Goal: Task Accomplishment & Management: Use online tool/utility

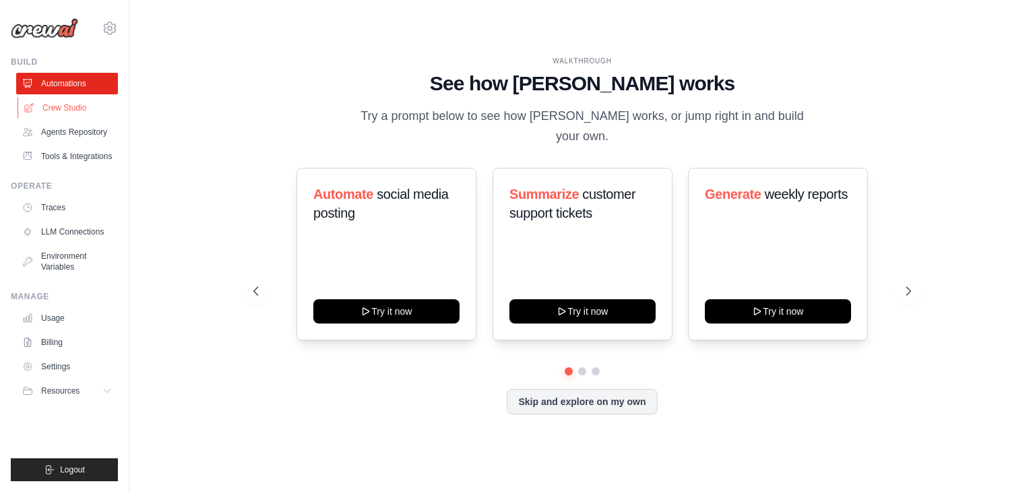
click at [92, 109] on link "Crew Studio" at bounding box center [69, 108] width 102 height 22
click at [81, 109] on link "Crew Studio" at bounding box center [69, 108] width 102 height 22
